Goal: Navigation & Orientation: Find specific page/section

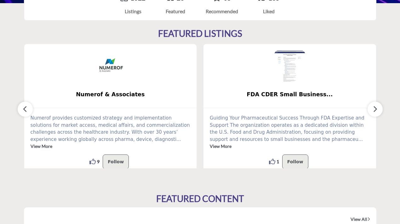
scroll to position [161, 0]
click at [231, 143] on link "View More" at bounding box center [221, 145] width 22 height 5
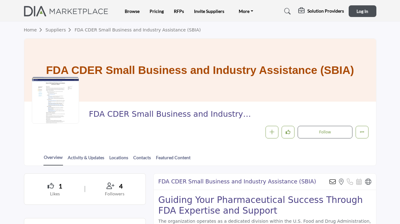
click at [62, 103] on div at bounding box center [55, 100] width 47 height 47
click at [356, 13] on span "Log In" at bounding box center [362, 11] width 12 height 5
